Goal: Task Accomplishment & Management: Use online tool/utility

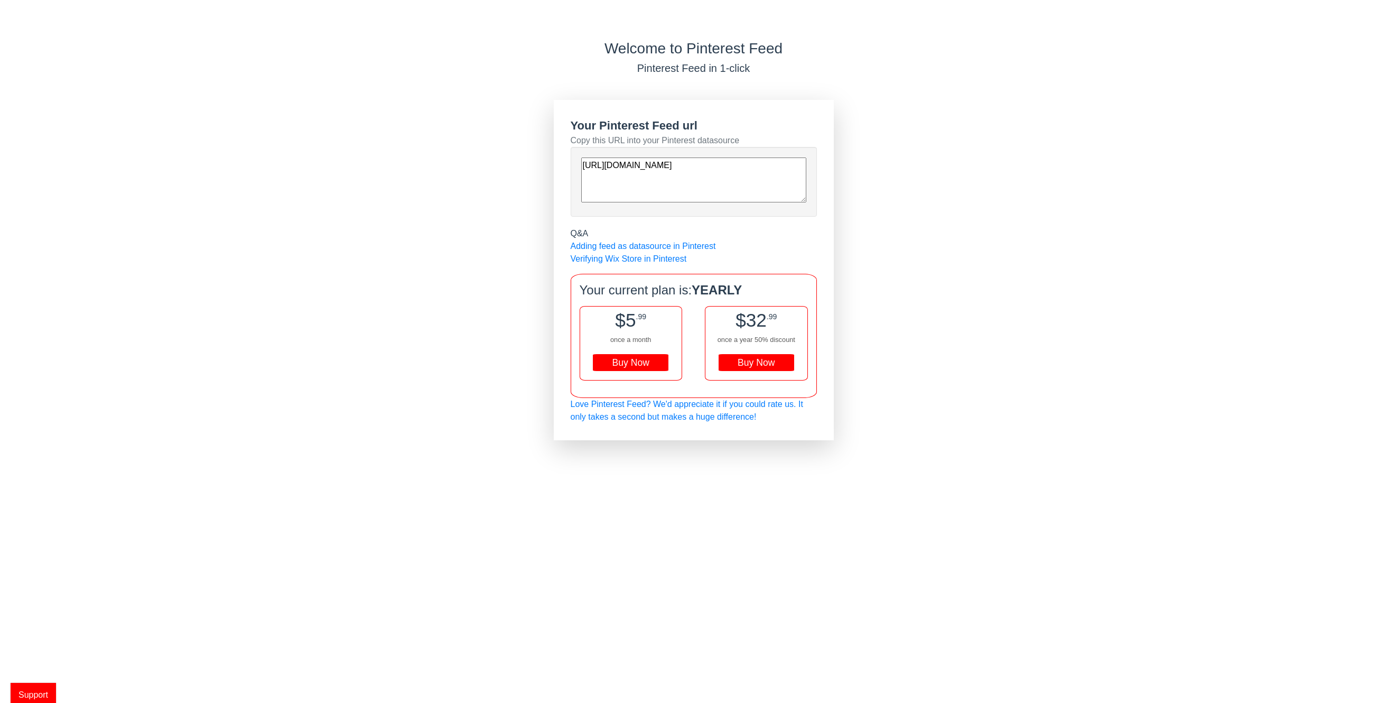
click at [758, 365] on div "Buy Now" at bounding box center [757, 362] width 76 height 17
drag, startPoint x: 713, startPoint y: 193, endPoint x: 549, endPoint y: 148, distance: 170.5
click at [549, 147] on div "Welcome to Pinterest Feed Pinterest Feed in 1-click Your Pinterest Feed url Cop…" at bounding box center [693, 240] width 1387 height 401
click at [694, 243] on link "Adding feed as datasource in Pinterest" at bounding box center [643, 245] width 145 height 9
